Goal: Transaction & Acquisition: Obtain resource

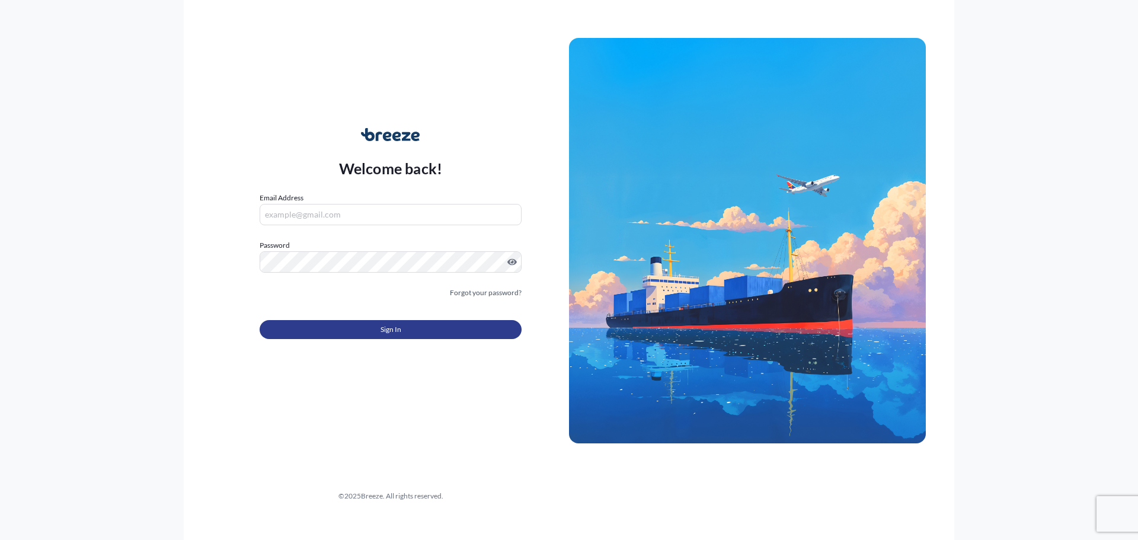
type input "[EMAIL_ADDRESS][DOMAIN_NAME]"
click at [336, 324] on button "Sign In" at bounding box center [391, 329] width 262 height 19
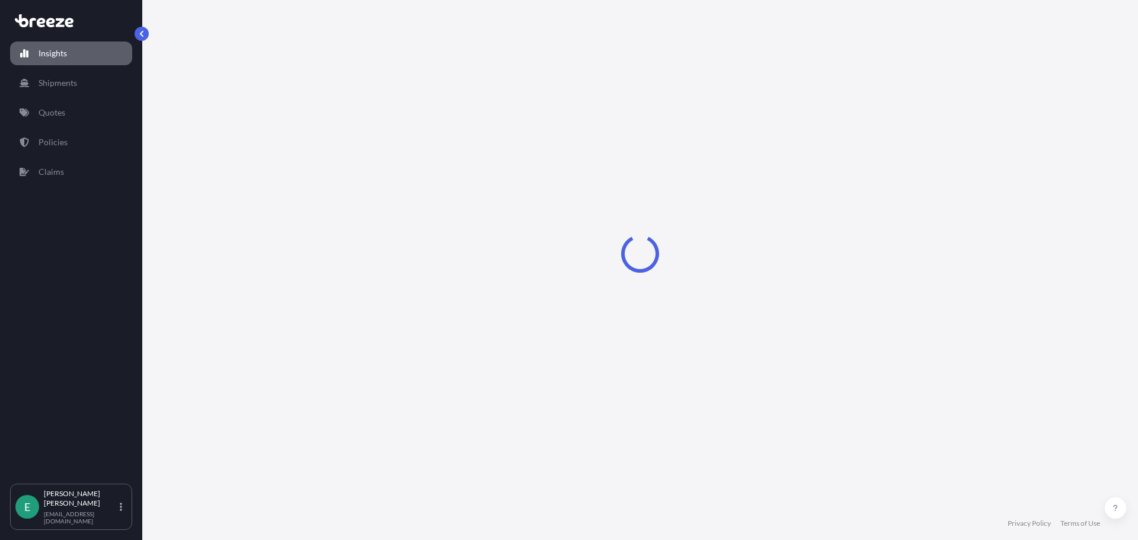
select select "2025"
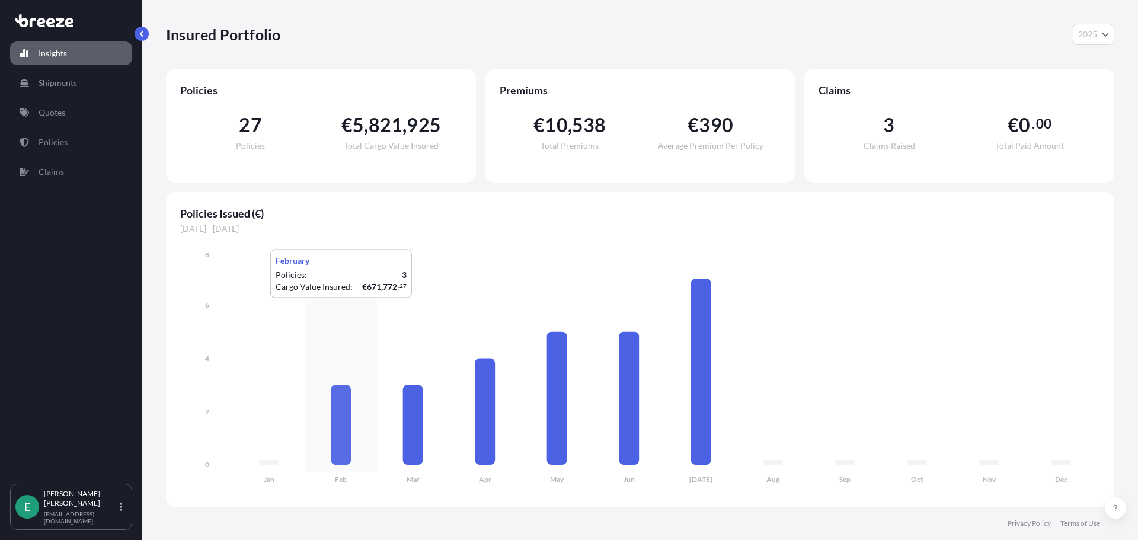
click at [292, 299] on icon "Jan Feb Mar Apr May Jun [DATE] Aug Sep Oct Nov Dec 0 2 4 6 8" at bounding box center [640, 371] width 920 height 244
click at [366, 37] on div "Insured Portfolio 2025 2025 2024 2023 2022" at bounding box center [640, 34] width 949 height 21
click at [65, 106] on link "Quotes" at bounding box center [71, 113] width 122 height 24
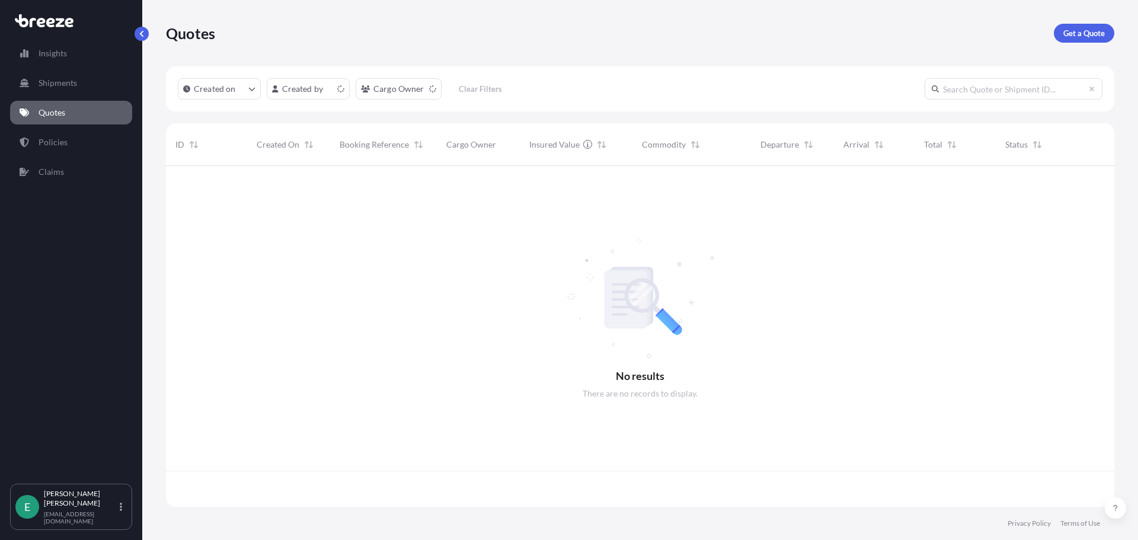
scroll to position [339, 940]
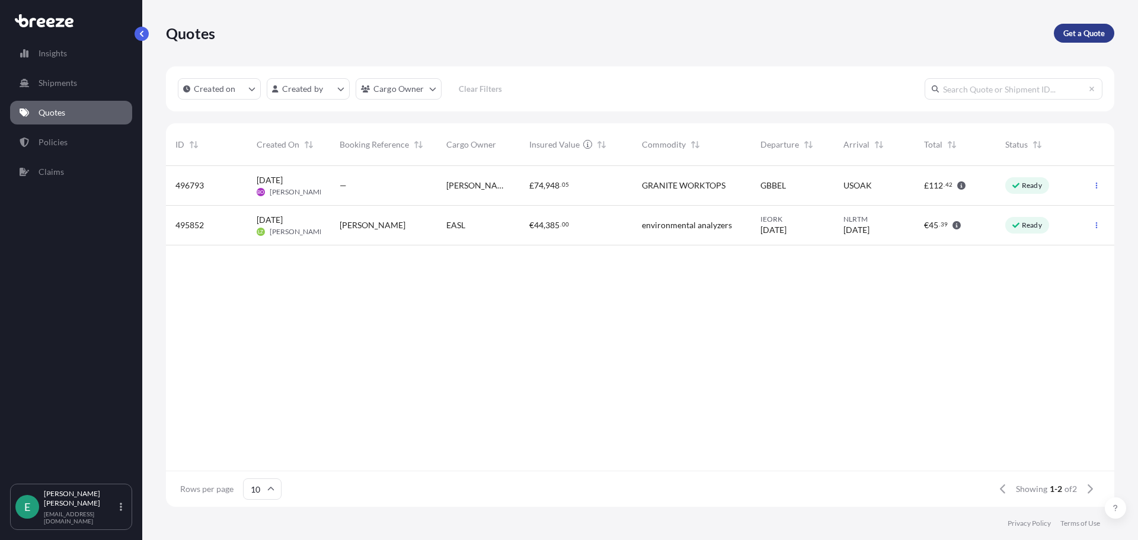
click at [1099, 39] on p "Get a Quote" at bounding box center [1084, 33] width 41 height 12
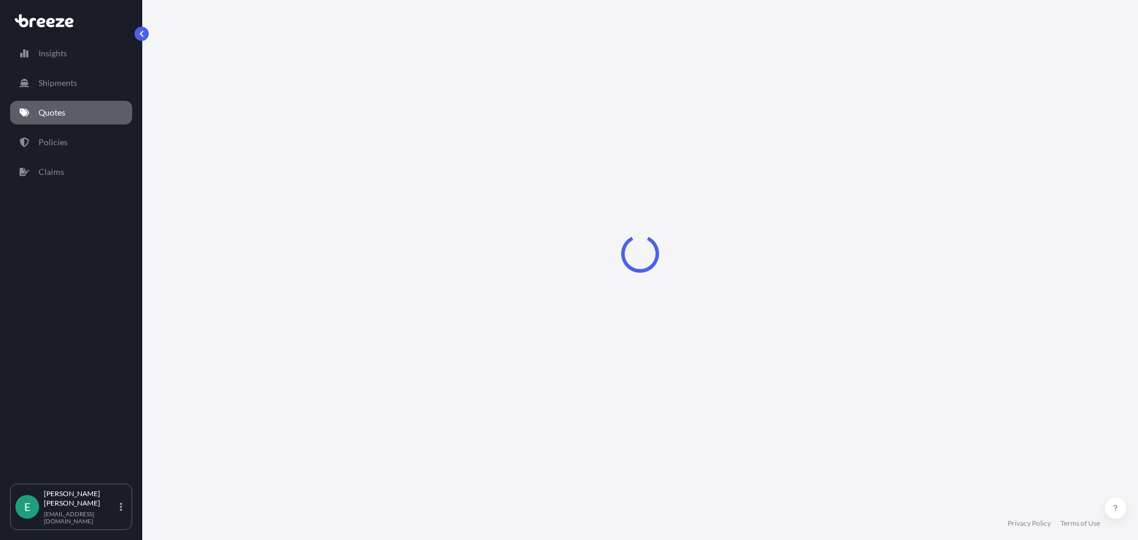
select select "Sea"
select select "1"
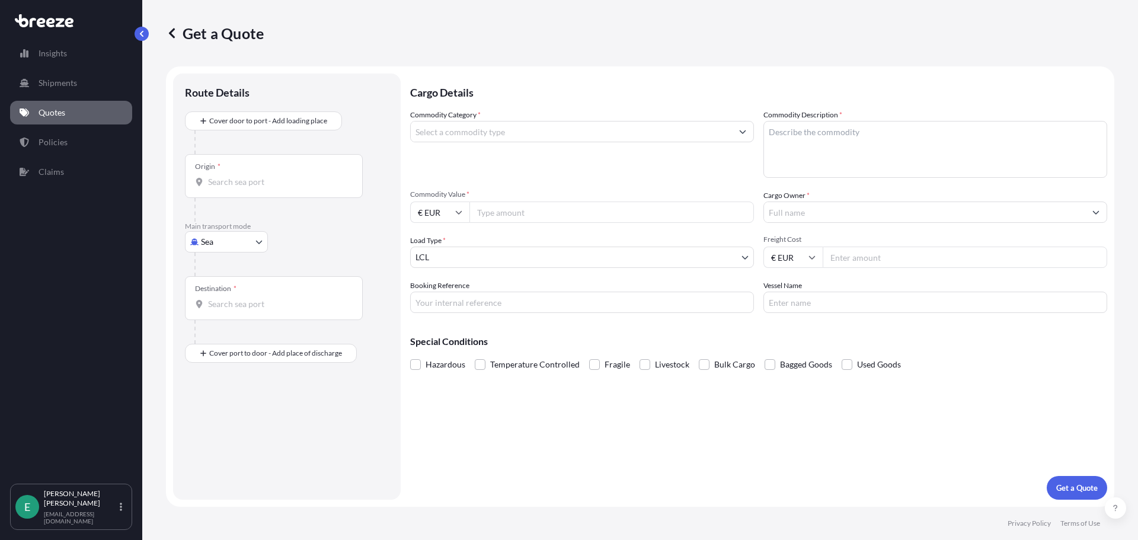
click at [212, 187] on input "Origin *" at bounding box center [278, 182] width 140 height 12
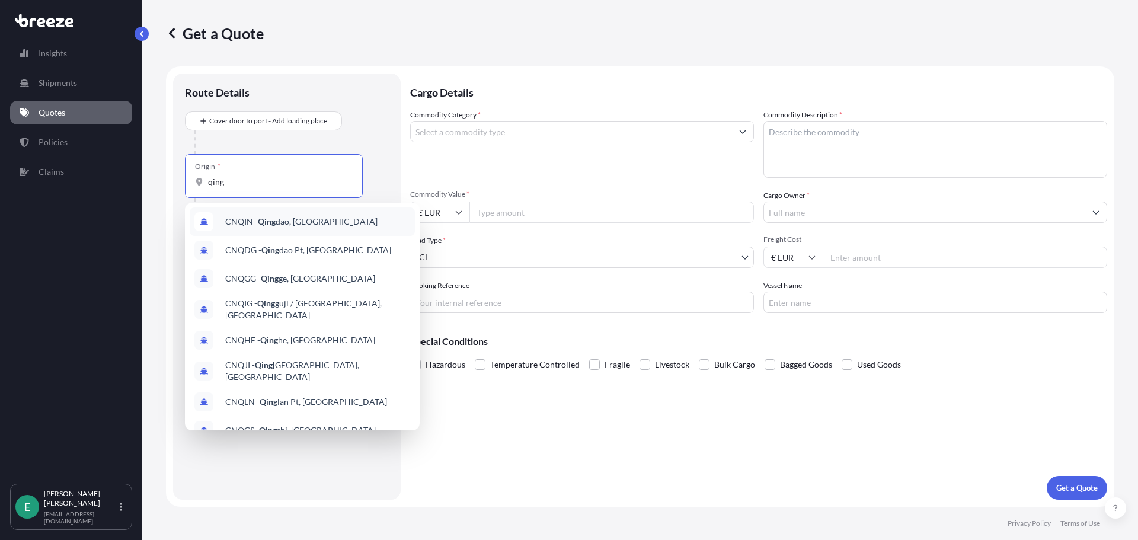
click at [346, 226] on div "CNQIN - [PERSON_NAME], [GEOGRAPHIC_DATA]" at bounding box center [302, 221] width 225 height 28
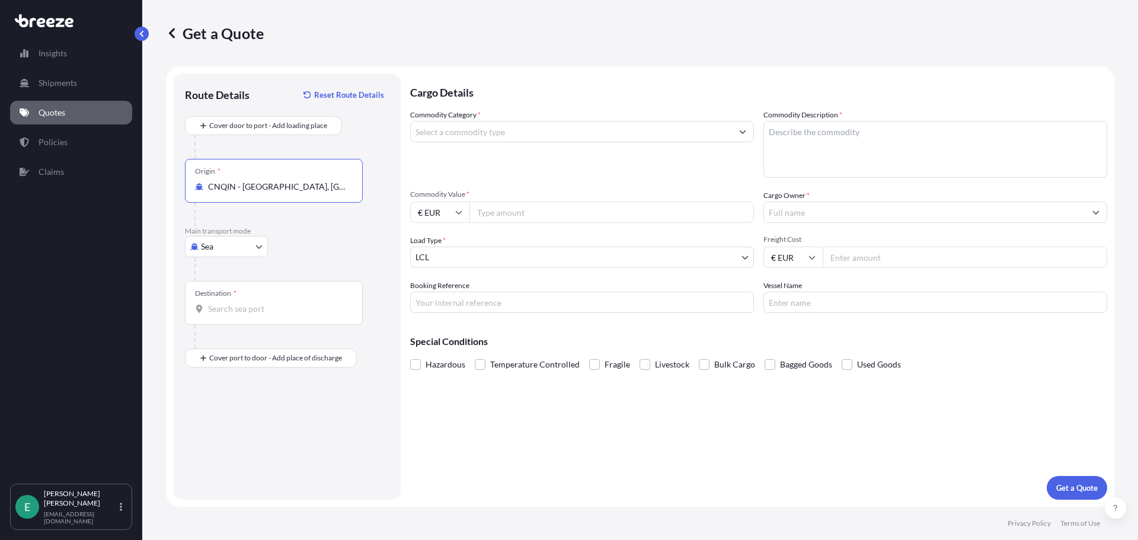
type input "CNQIN - [GEOGRAPHIC_DATA], [GEOGRAPHIC_DATA]"
click at [244, 311] on input "Destination *" at bounding box center [278, 309] width 140 height 12
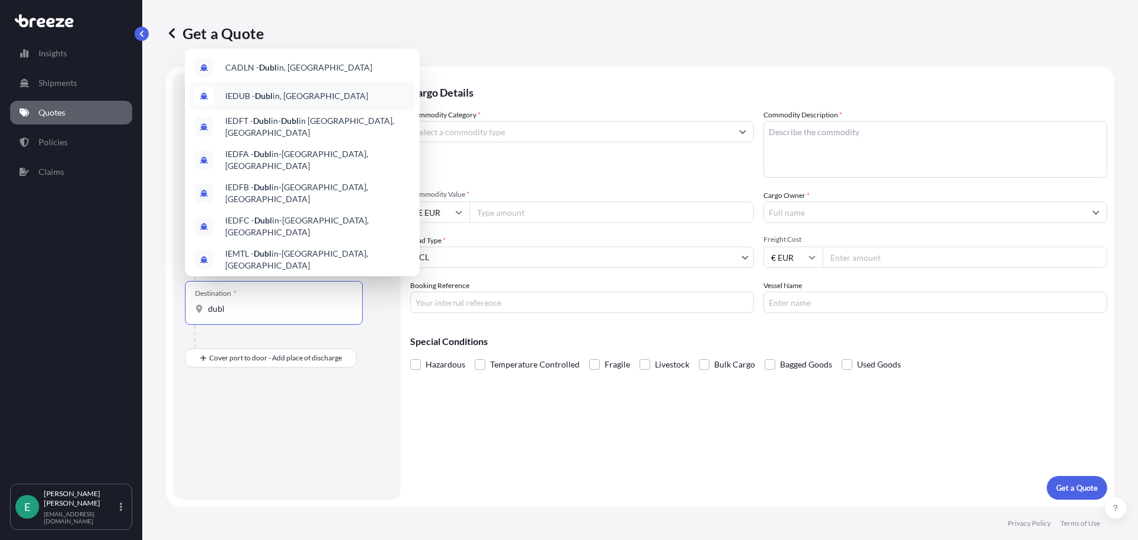
click at [297, 90] on div "IEDUB - Dubl in, [GEOGRAPHIC_DATA]" at bounding box center [302, 96] width 225 height 28
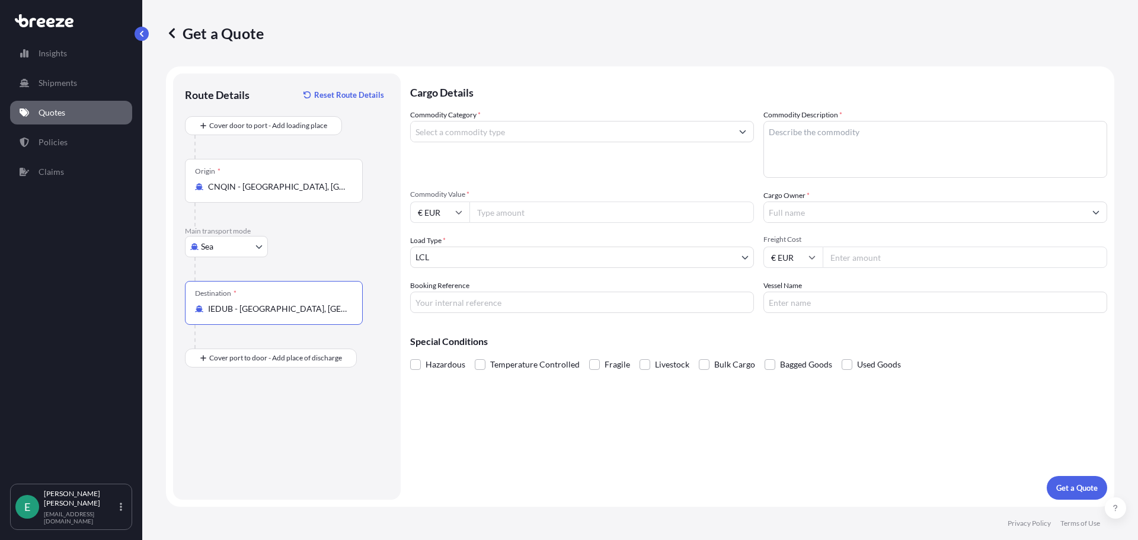
type input "IEDUB - [GEOGRAPHIC_DATA], [GEOGRAPHIC_DATA]"
click at [507, 135] on input "Commodity Category *" at bounding box center [571, 131] width 321 height 21
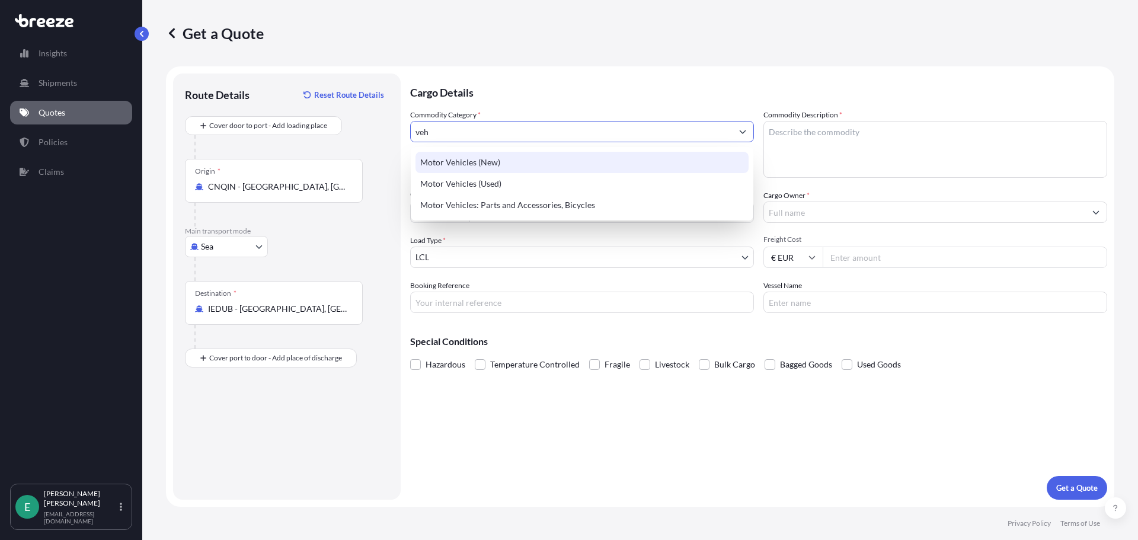
click at [510, 162] on div "Motor Vehicles (New)" at bounding box center [582, 162] width 333 height 21
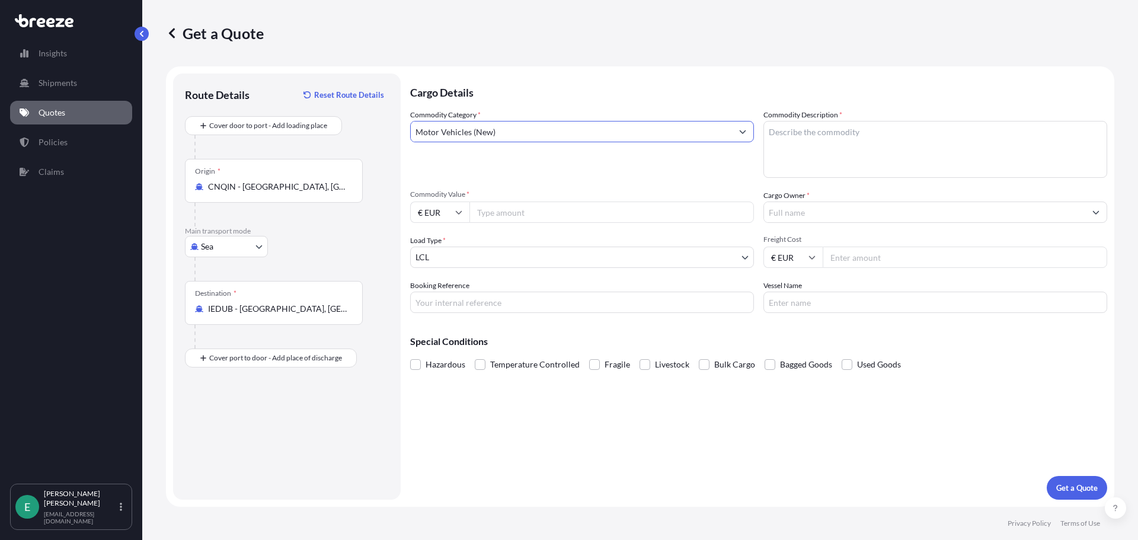
type input "Motor Vehicles (New)"
click at [802, 135] on textarea "Commodity Description *" at bounding box center [936, 149] width 344 height 57
type textarea "Excavators & Building diggers"
click at [513, 211] on input "Commodity Value *" at bounding box center [612, 212] width 285 height 21
type input "314916"
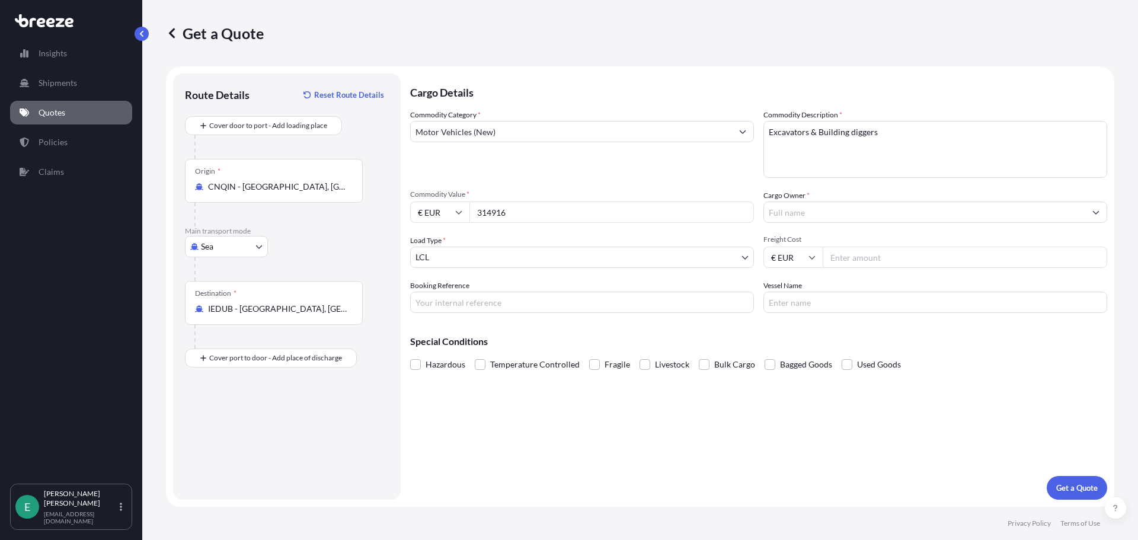
click at [467, 216] on input "€ EUR" at bounding box center [439, 212] width 59 height 21
click at [448, 296] on div "$ USD" at bounding box center [440, 294] width 50 height 23
type input "$ USD"
click at [514, 209] on input "314916" at bounding box center [612, 212] width 285 height 21
type input "314196"
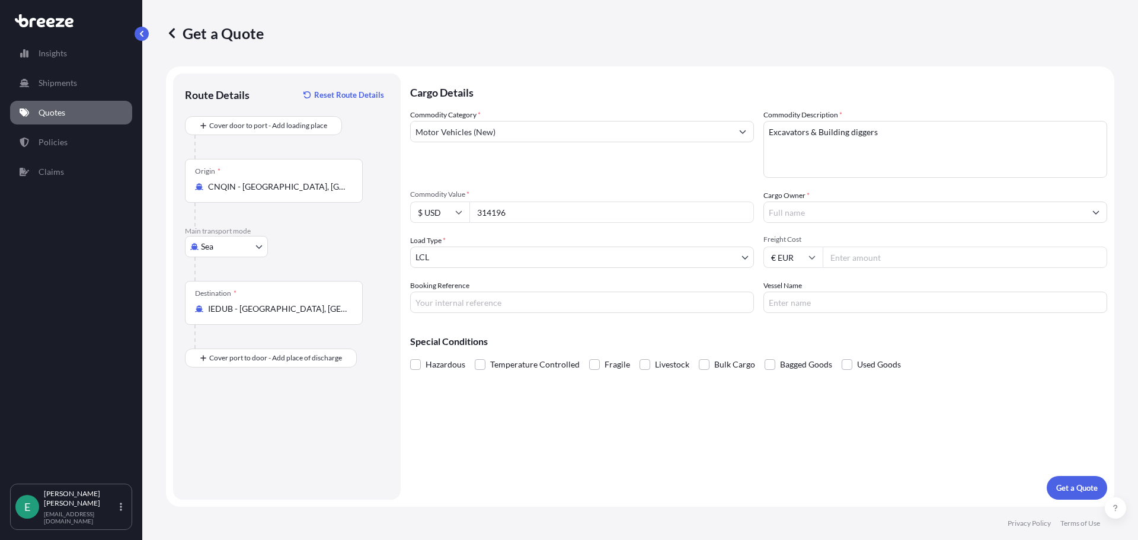
click at [917, 130] on textarea "Excavators & Building diggers" at bounding box center [936, 149] width 344 height 57
click at [896, 132] on textarea "Excavators & Building diggers / two Flat racks" at bounding box center [936, 149] width 344 height 57
type textarea "Excavators & Building diggers / 2 x Flat racks"
click at [522, 211] on input "314196" at bounding box center [612, 212] width 285 height 21
click at [491, 214] on input "314196.10" at bounding box center [612, 212] width 285 height 21
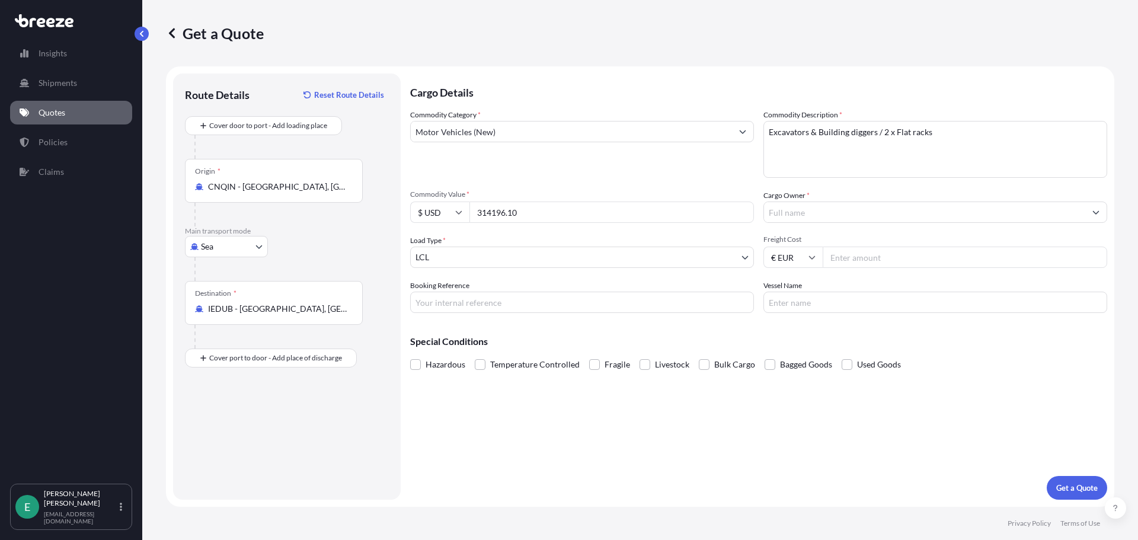
type input "314196.10"
click at [839, 207] on input "Cargo Owner *" at bounding box center [924, 212] width 321 height 21
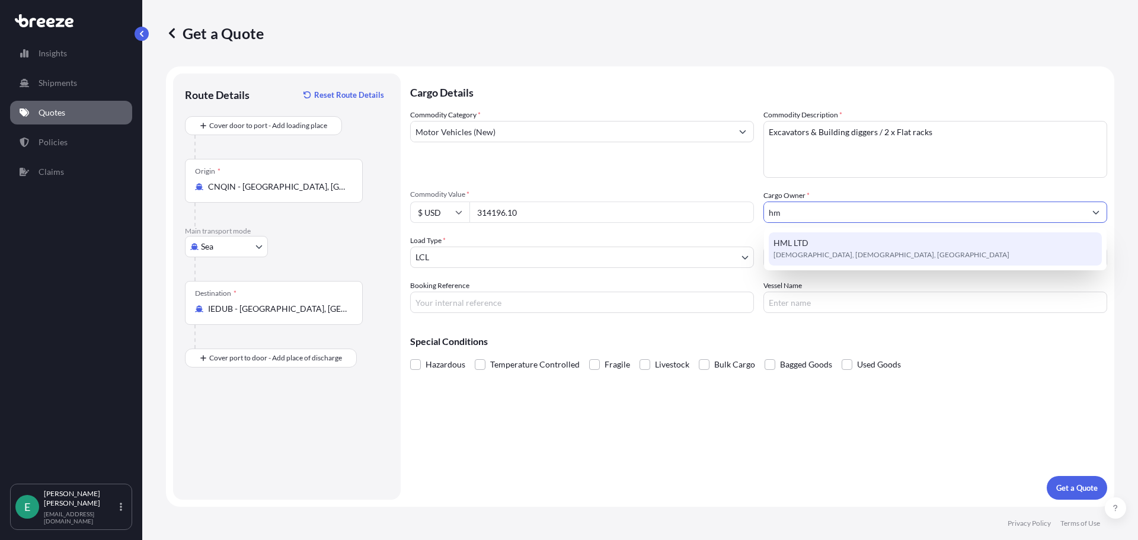
click at [834, 249] on span "[DEMOGRAPHIC_DATA], [DEMOGRAPHIC_DATA], [GEOGRAPHIC_DATA]" at bounding box center [892, 255] width 236 height 12
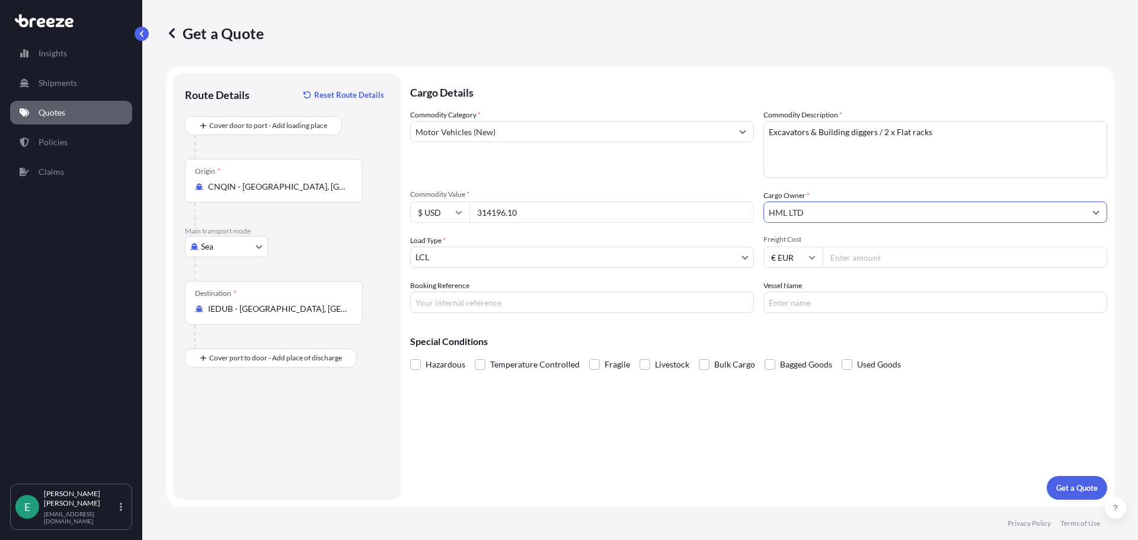
type input "HML LTD"
click at [520, 257] on body "5 options available. 0 options available. 1 option available. Insights Shipment…" at bounding box center [569, 270] width 1138 height 540
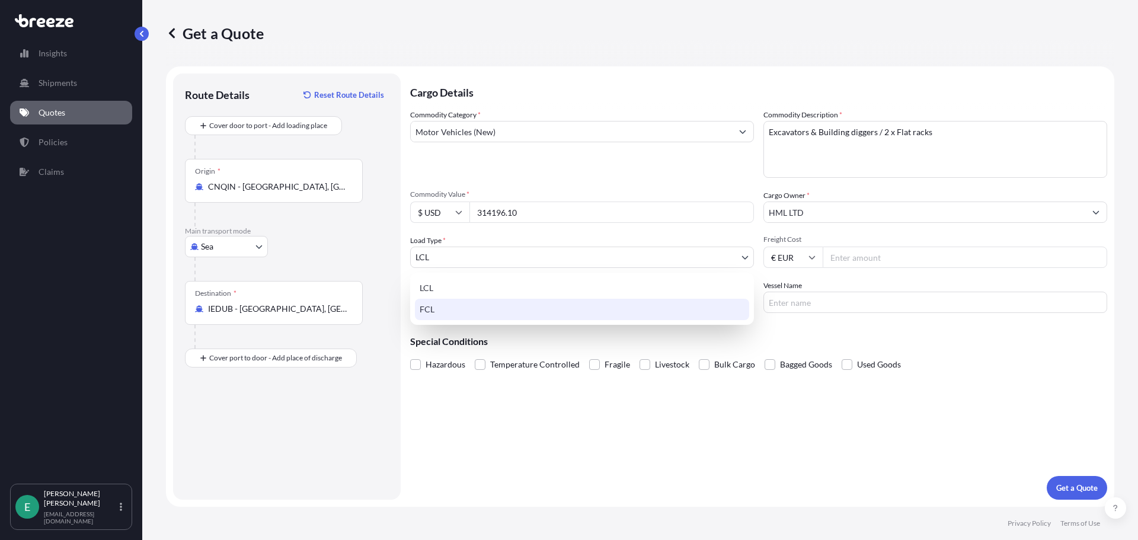
click at [464, 306] on div "FCL" at bounding box center [582, 309] width 334 height 21
select select "2"
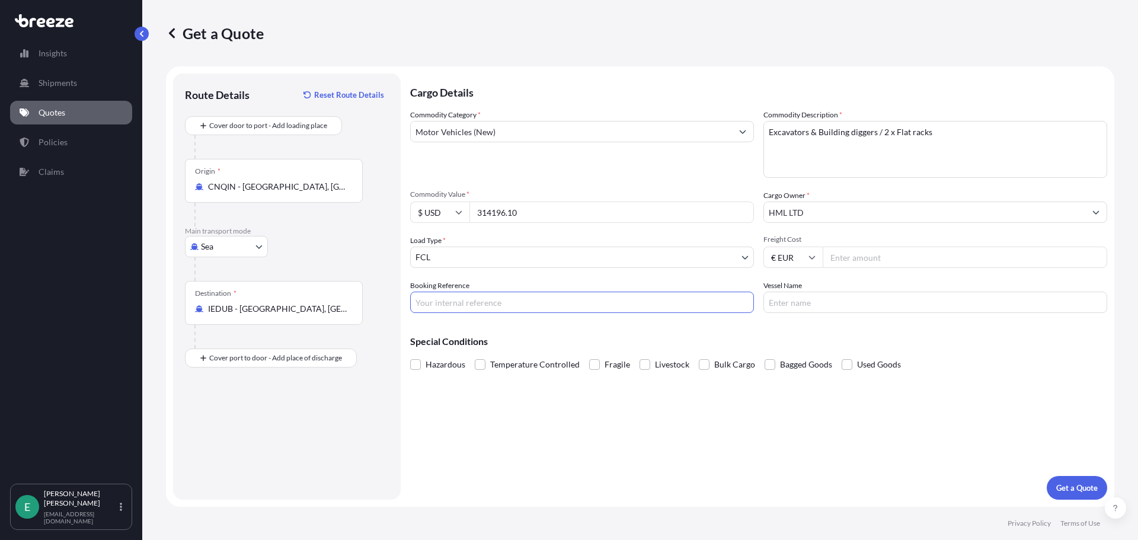
click at [454, 304] on input "Booking Reference" at bounding box center [582, 302] width 344 height 21
paste input "DSG1013C"
type input "DSG1013C"
click at [935, 306] on input "Vessel Name" at bounding box center [936, 302] width 344 height 21
paste input "MAJESTIC MAERSK"
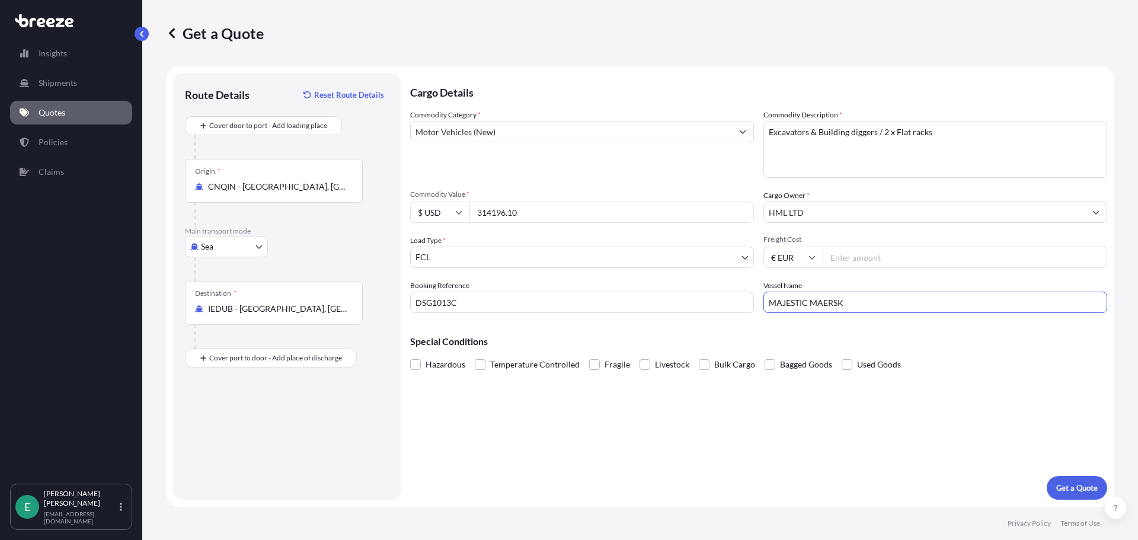
type input "MAJESTIC MAERSK"
click at [866, 256] on input "Freight Cost" at bounding box center [965, 257] width 285 height 21
click at [784, 262] on input "€ EUR" at bounding box center [793, 257] width 59 height 21
click at [786, 336] on div "$ USD" at bounding box center [793, 339] width 50 height 23
type input "$ USD"
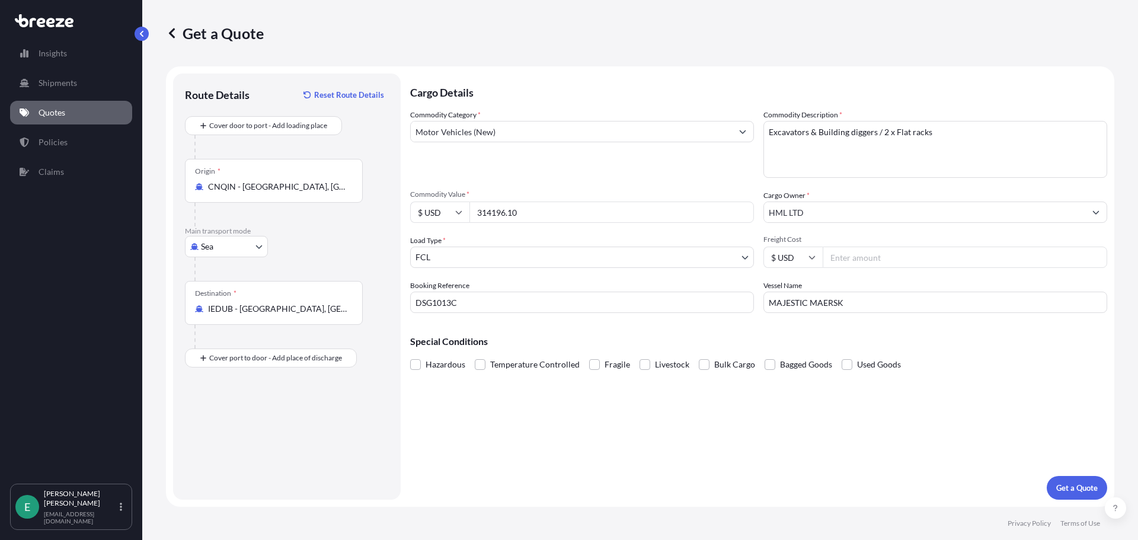
click at [872, 251] on input "Freight Cost" at bounding box center [965, 257] width 285 height 21
type input "29900"
click at [528, 464] on div "Cargo Details Commodity Category * Motor Vehicles (New) Commodity Description *…" at bounding box center [758, 287] width 697 height 426
click at [1087, 487] on p "Get a Quote" at bounding box center [1076, 488] width 41 height 12
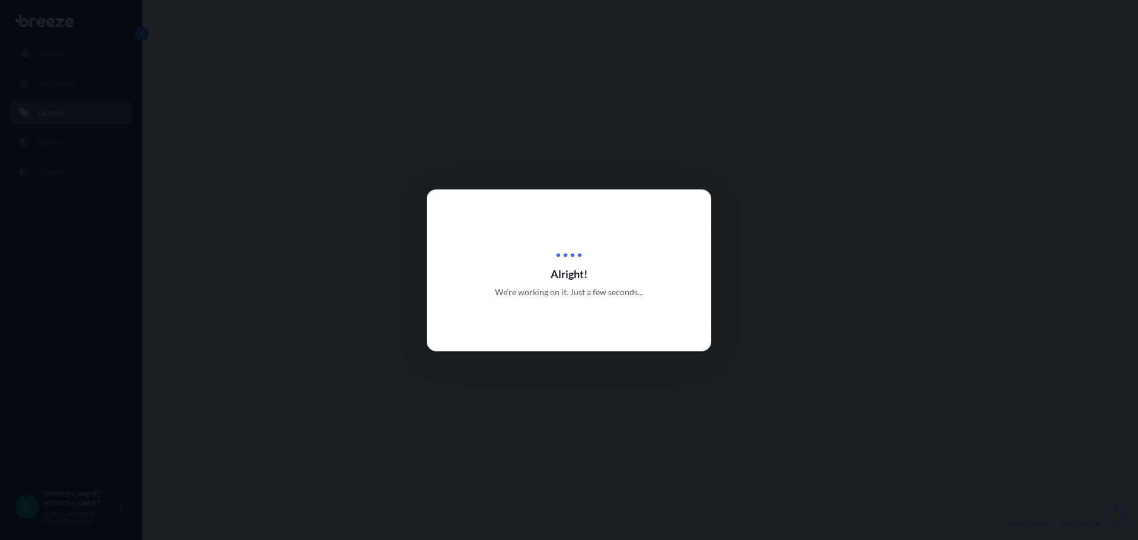
select select "Sea"
select select "2"
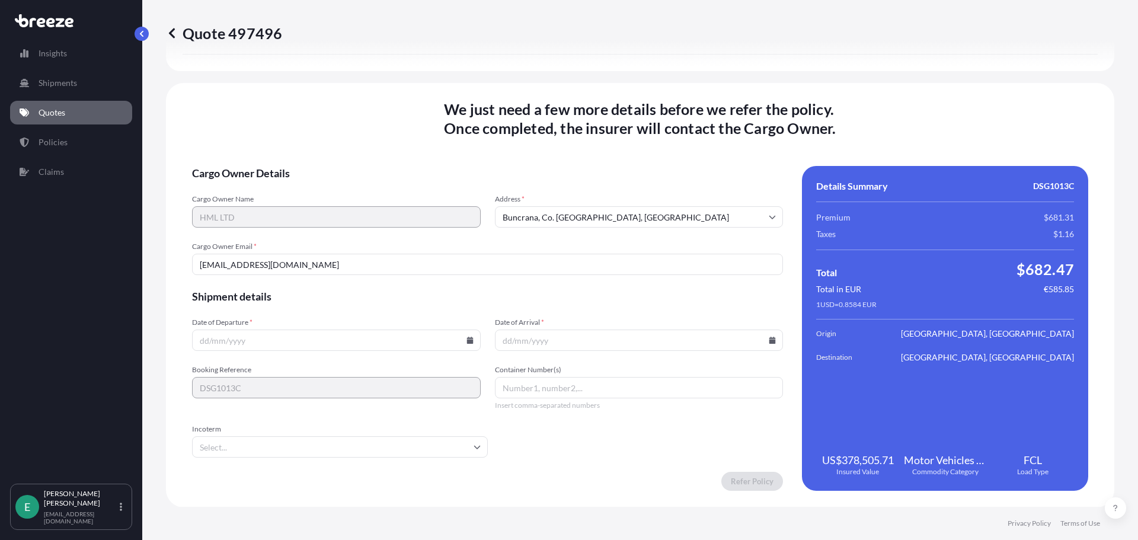
scroll to position [1523, 0]
click at [200, 339] on input "Date of Departure *" at bounding box center [336, 339] width 289 height 21
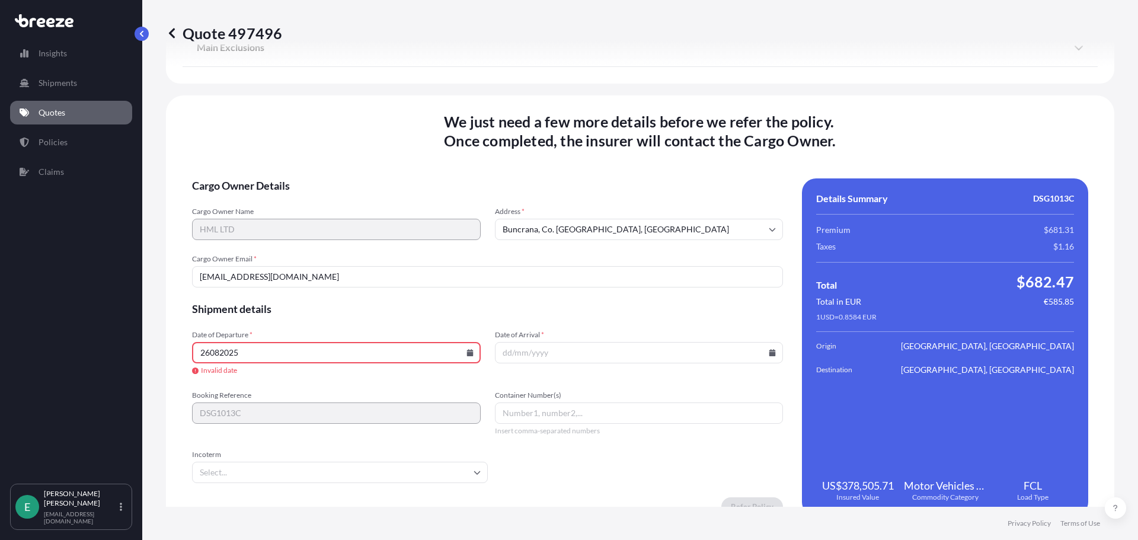
click at [210, 352] on input "26082025" at bounding box center [336, 352] width 289 height 21
click at [515, 348] on input "Date of Arrival *" at bounding box center [639, 352] width 289 height 21
click at [210, 354] on input "26082025" at bounding box center [336, 352] width 289 height 21
click at [223, 353] on input "26/082025" at bounding box center [336, 352] width 289 height 21
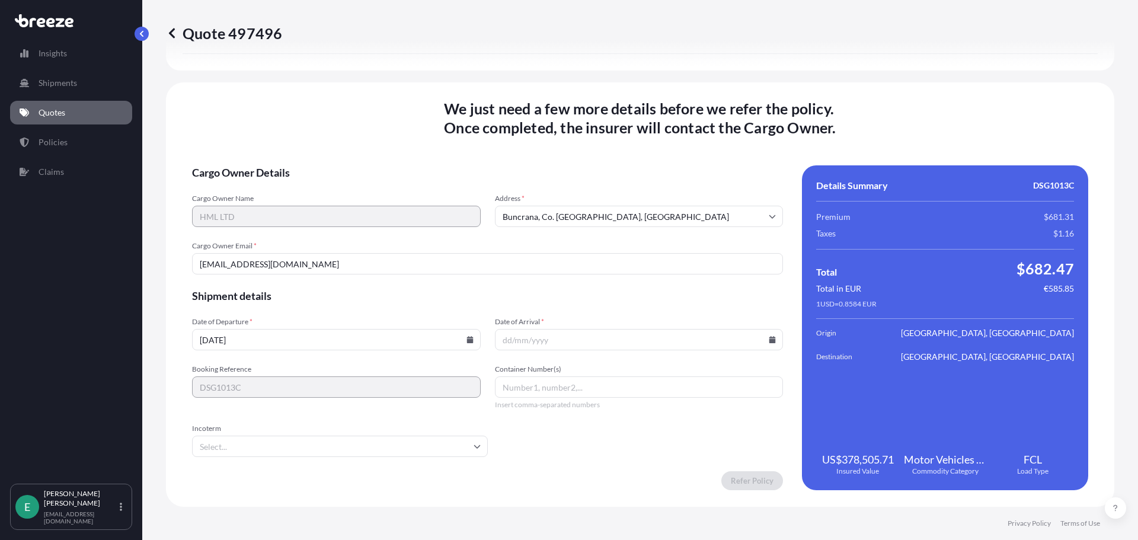
type input "[DATE]"
click at [502, 341] on input "Date of Arrival *" at bounding box center [639, 339] width 289 height 21
type input "[DATE]"
click at [544, 390] on input "Container Number(s)" at bounding box center [639, 386] width 289 height 21
paste input "TLLU1557023"
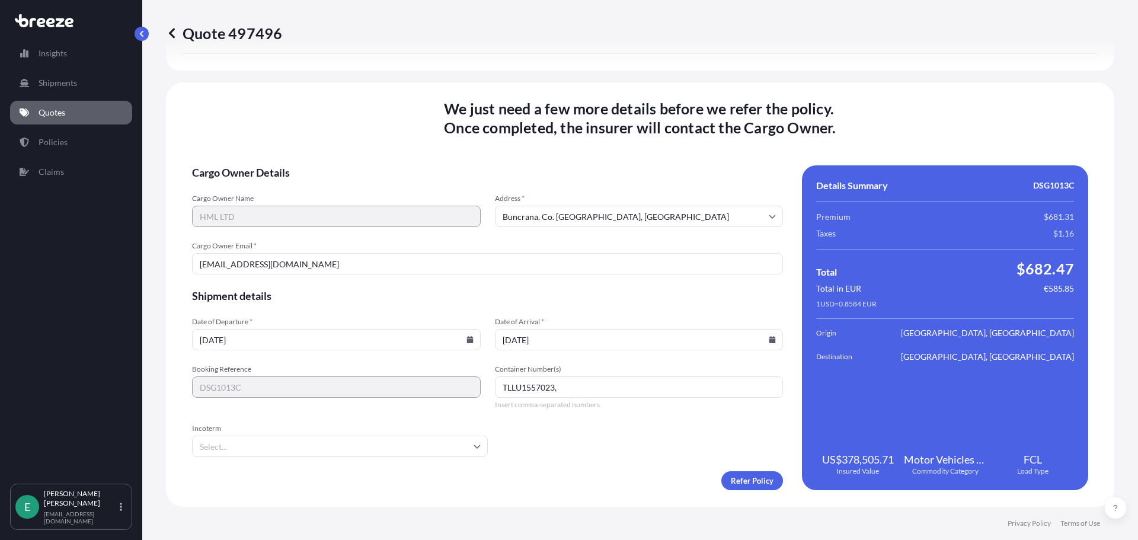
paste input "CAXU5555788"
type input "TLLU1557023, CAXU5555788"
click at [321, 448] on input "Incoterm" at bounding box center [340, 446] width 296 height 21
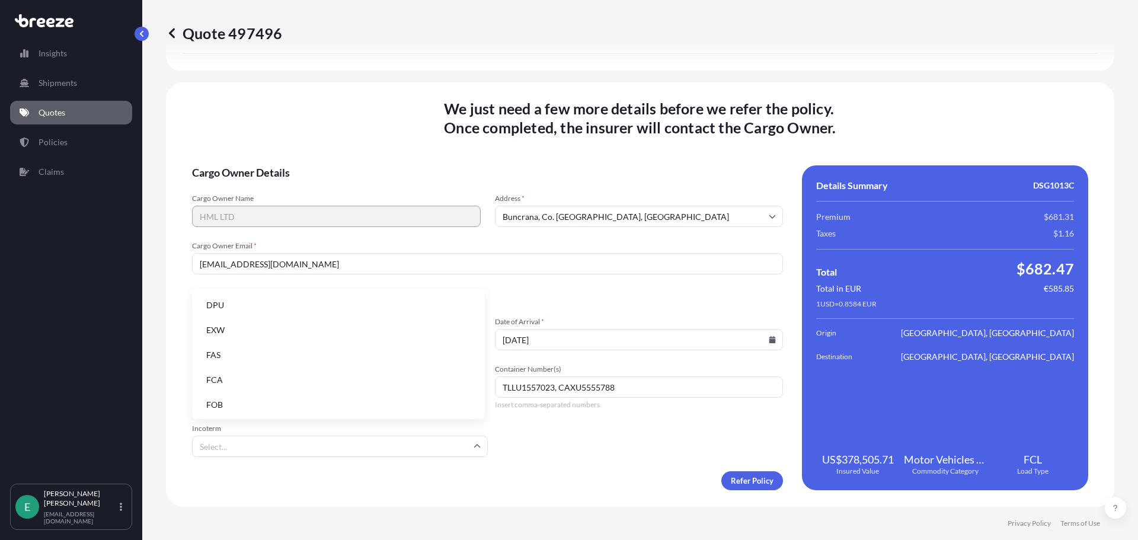
scroll to position [151, 0]
click at [305, 400] on li "FOB" at bounding box center [338, 403] width 283 height 23
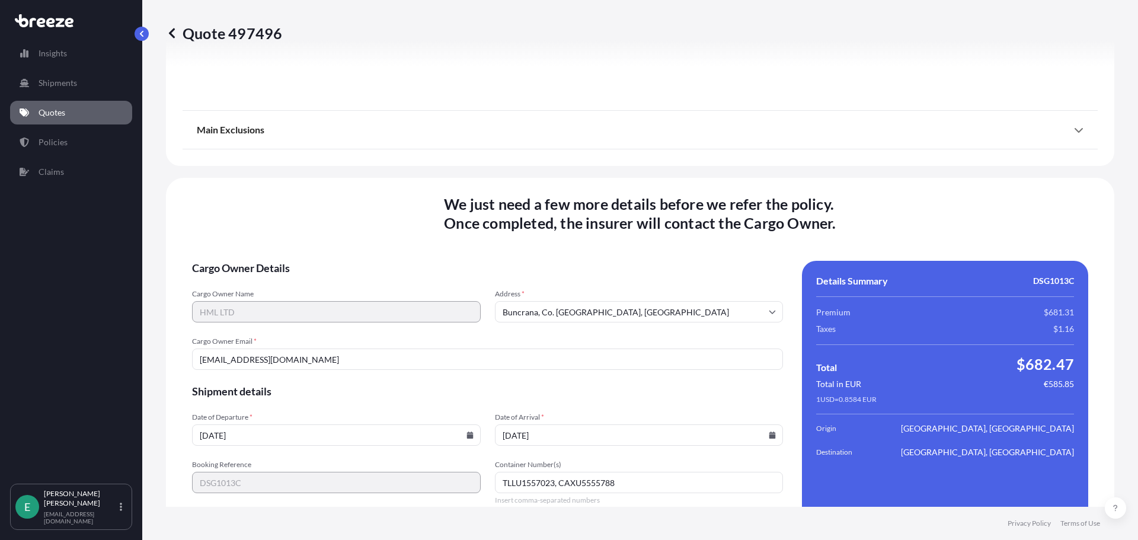
scroll to position [1523, 0]
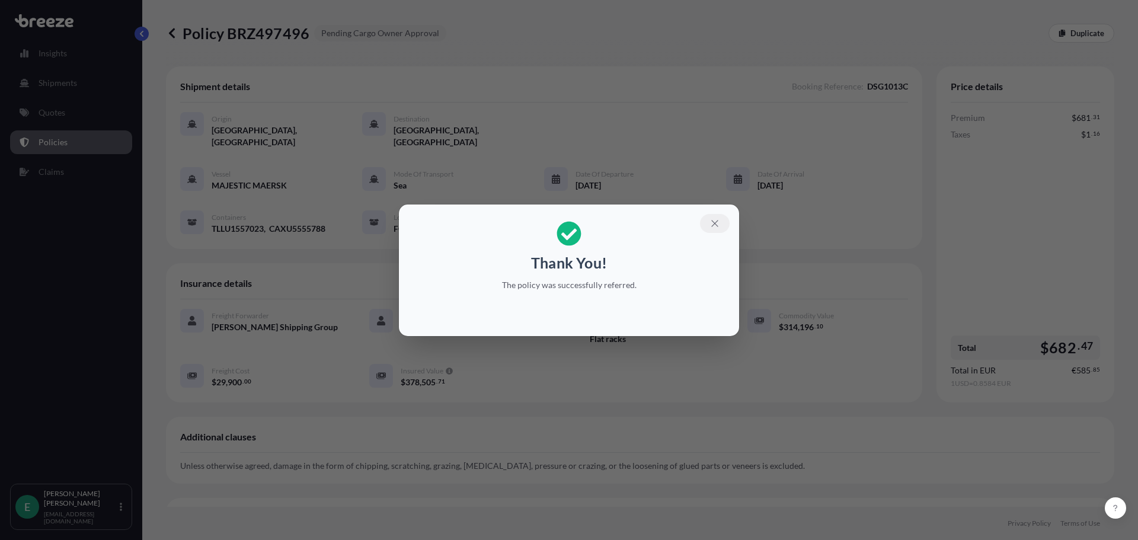
click at [713, 226] on icon "button" at bounding box center [715, 223] width 11 height 11
